Goal: Task Accomplishment & Management: Complete application form

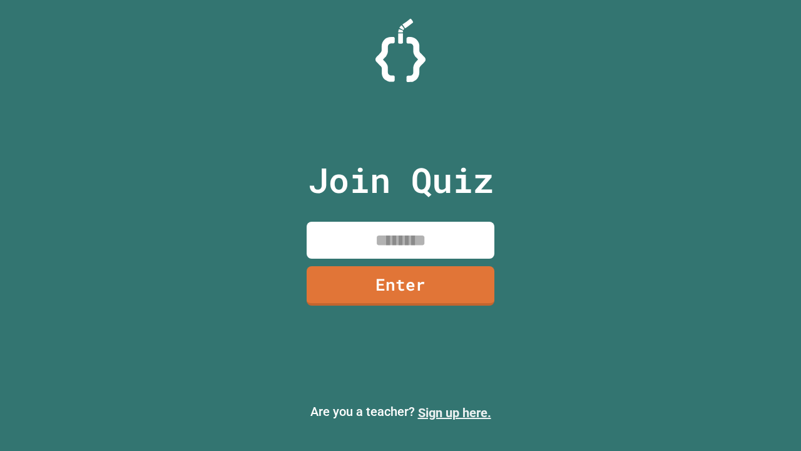
click at [454, 412] on link "Sign up here." at bounding box center [454, 412] width 73 height 15
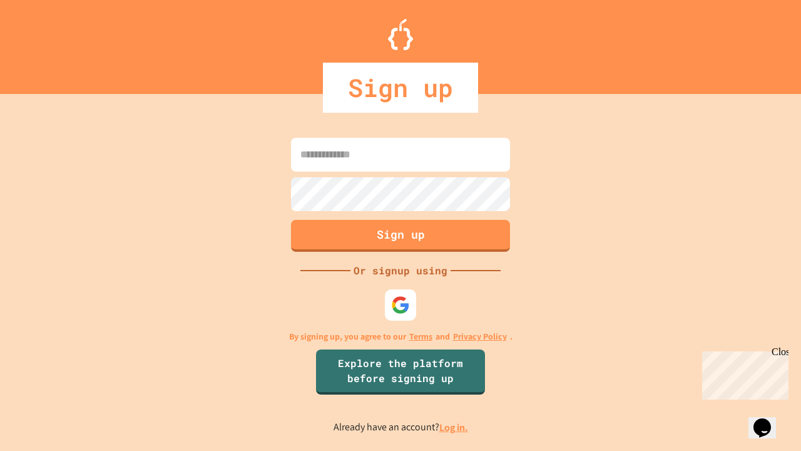
click at [454, 427] on link "Log in." at bounding box center [453, 427] width 29 height 13
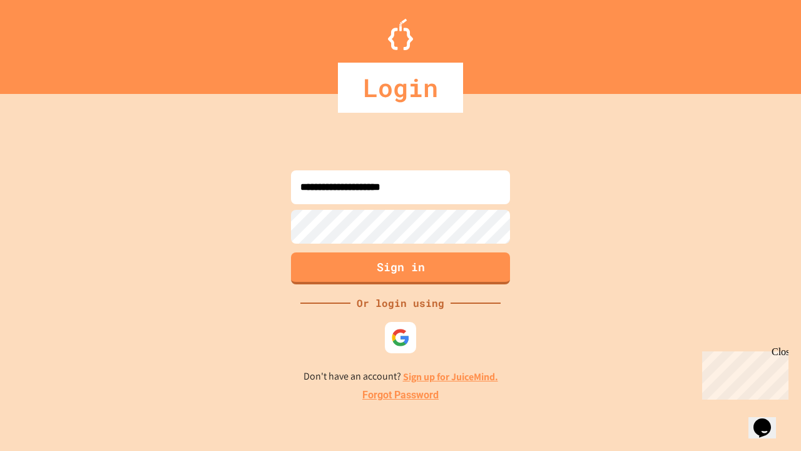
type input "**********"
